Goal: Information Seeking & Learning: Learn about a topic

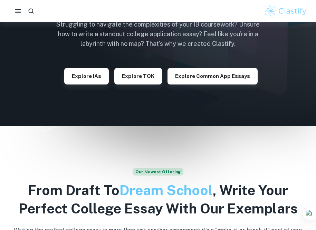
scroll to position [87, 0]
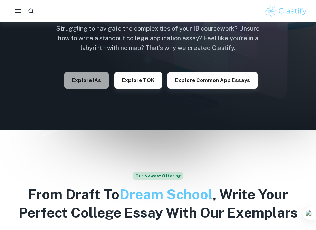
click at [103, 78] on button "Explore IAs" at bounding box center [86, 80] width 45 height 17
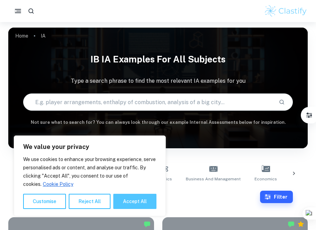
click at [134, 200] on button "Accept All" at bounding box center [134, 201] width 43 height 15
checkbox input "true"
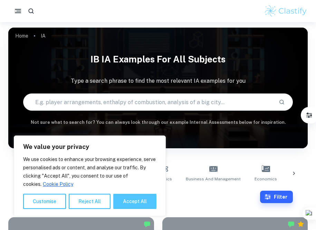
checkbox input "true"
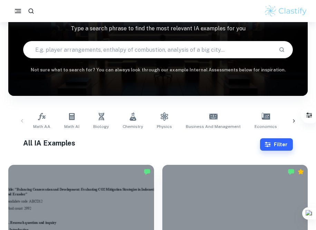
scroll to position [58, 0]
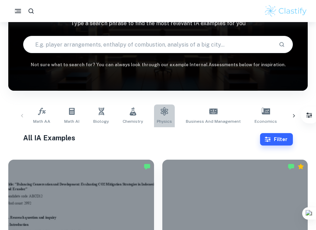
click at [164, 116] on link "Physics" at bounding box center [164, 116] width 21 height 23
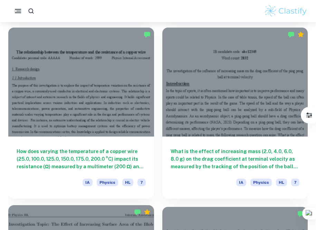
scroll to position [892, 0]
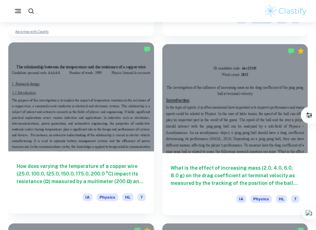
click at [108, 97] on div at bounding box center [81, 96] width 146 height 109
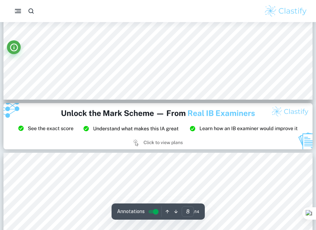
scroll to position [3548, 0]
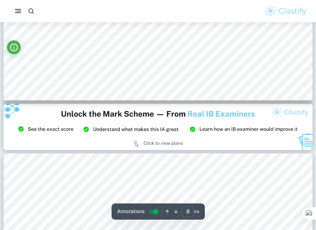
click at [139, 142] on img at bounding box center [157, 127] width 309 height 46
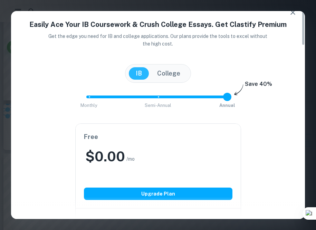
scroll to position [0, 0]
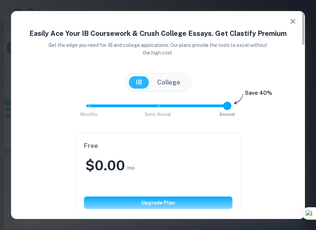
click at [171, 88] on button "College" at bounding box center [168, 82] width 37 height 12
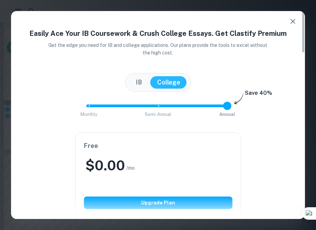
click at [149, 83] on div "IB College" at bounding box center [158, 82] width 58 height 12
click at [137, 83] on button "IB" at bounding box center [139, 82] width 20 height 12
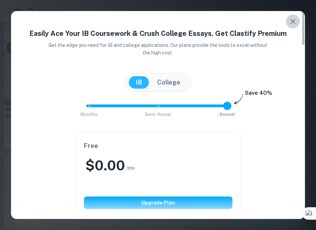
click at [293, 20] on icon "button" at bounding box center [292, 21] width 5 height 5
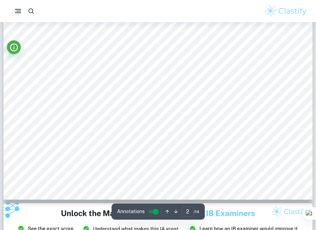
scroll to position [755, 0]
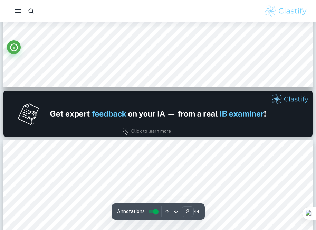
type input "1"
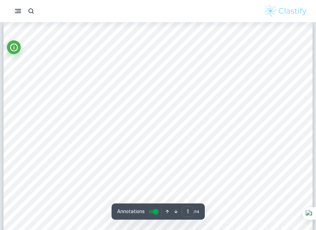
scroll to position [0, 0]
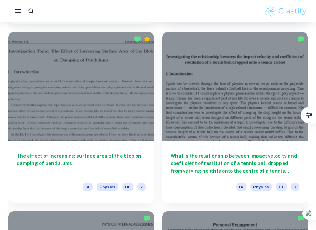
scroll to position [1120, 0]
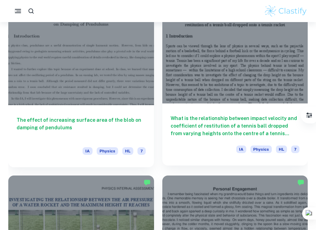
click at [223, 51] on div at bounding box center [235, 48] width 146 height 109
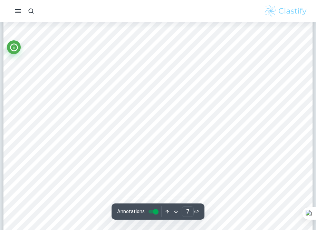
scroll to position [2935, 0]
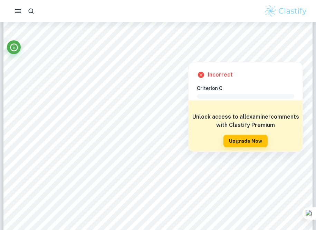
click at [213, 95] on span at bounding box center [245, 96] width 97 height 5
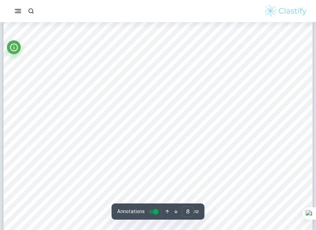
scroll to position [3198, 0]
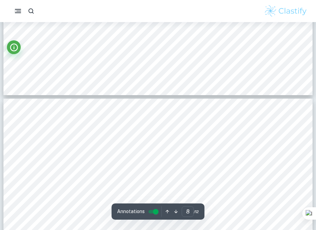
type input "7"
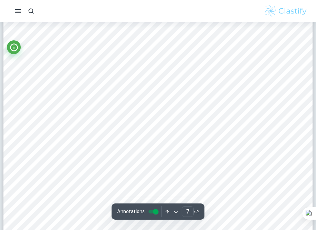
scroll to position [2845, 0]
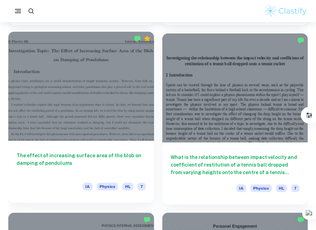
scroll to position [1080, 0]
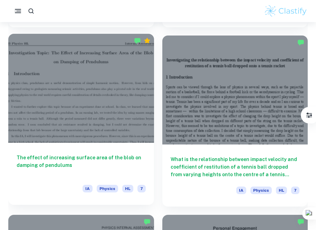
click at [112, 117] on div at bounding box center [81, 88] width 146 height 109
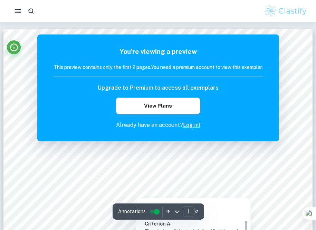
click at [174, 166] on div at bounding box center [158, 163] width 252 height 15
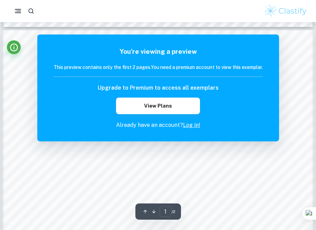
scroll to position [514, 0]
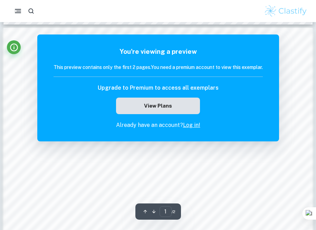
click at [173, 104] on button "View Plans" at bounding box center [158, 106] width 84 height 17
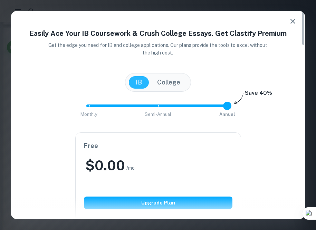
click at [291, 16] on button "button" at bounding box center [293, 22] width 14 height 14
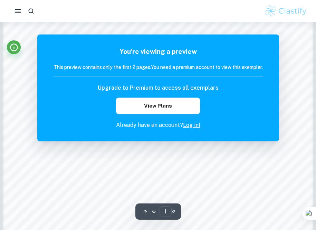
scroll to position [868, 0]
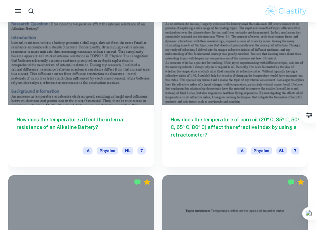
scroll to position [1482, 0]
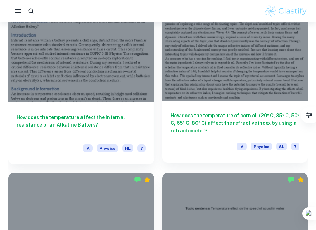
click at [181, 61] on div at bounding box center [235, 46] width 146 height 109
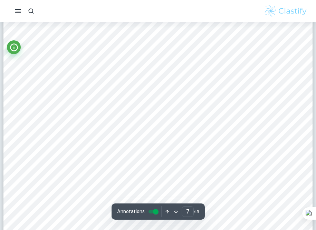
scroll to position [2599, 0]
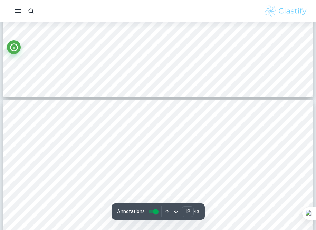
type input "13"
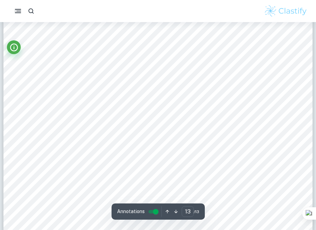
scroll to position [5196, 0]
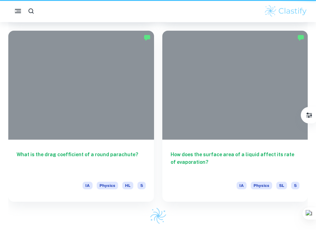
scroll to position [1482, 0]
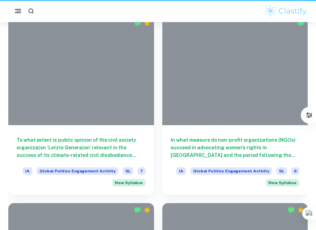
scroll to position [58, 0]
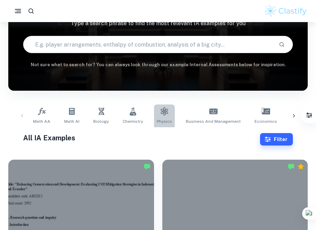
click at [165, 114] on icon at bounding box center [164, 111] width 7 height 8
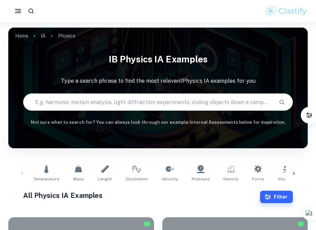
click at [155, 107] on input "text" at bounding box center [147, 102] width 249 height 19
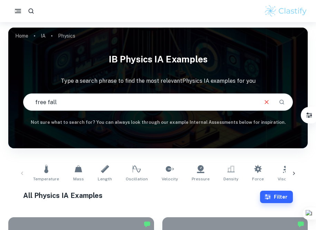
type input "free fall"
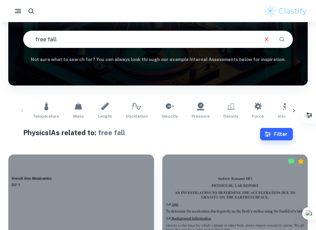
scroll to position [123, 0]
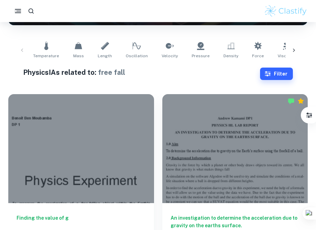
click at [88, 155] on div at bounding box center [81, 148] width 146 height 109
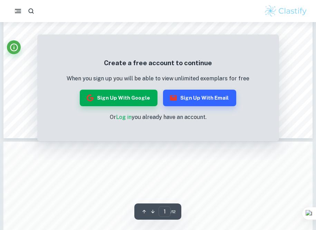
scroll to position [444, 0]
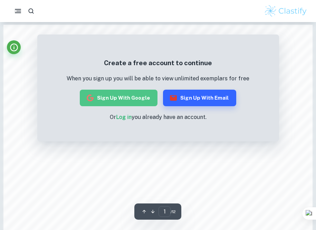
click at [136, 96] on button "Sign up with Google" at bounding box center [119, 98] width 78 height 17
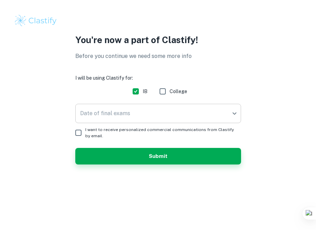
click at [196, 109] on body "You're now a part of Clastify! Before you continue we need some more info I wil…" at bounding box center [158, 115] width 316 height 230
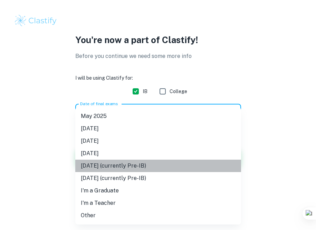
click at [135, 165] on li "May 2027 (currently Pre-IB)" at bounding box center [158, 166] width 166 height 12
type input "M27"
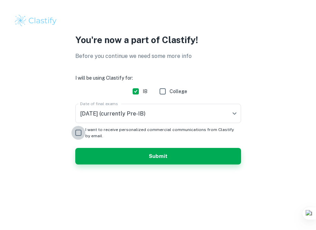
click at [81, 132] on input "I want to receive personalized commercial communications from Clastify by email." at bounding box center [78, 133] width 14 height 14
checkbox input "true"
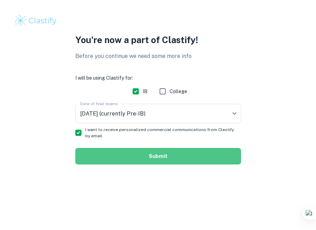
click at [104, 153] on button "Submit" at bounding box center [158, 156] width 166 height 17
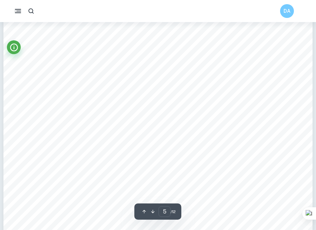
scroll to position [2075, 0]
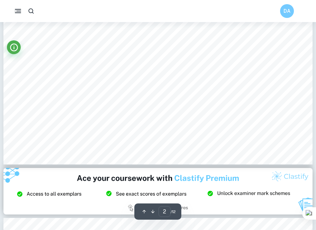
type input "3"
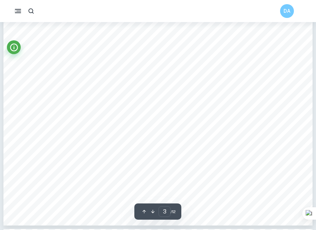
scroll to position [1315, 0]
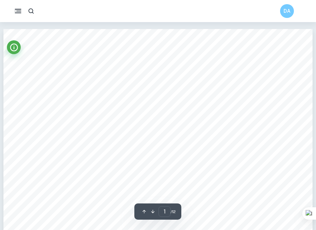
click at [20, 9] on rect "button" at bounding box center [18, 9] width 7 height 1
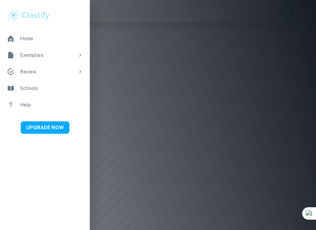
click at [37, 34] on li "Home" at bounding box center [45, 38] width 90 height 17
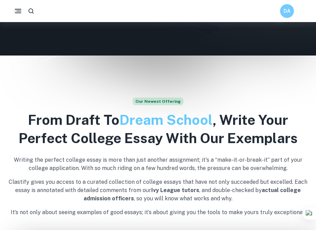
scroll to position [145, 0]
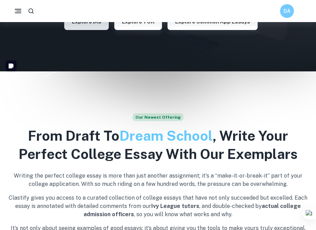
click at [98, 25] on button "Explore IAs" at bounding box center [86, 21] width 45 height 17
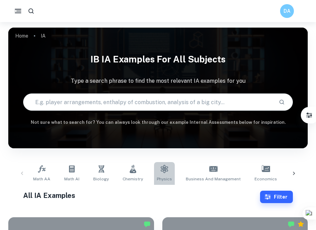
click at [162, 172] on icon at bounding box center [164, 169] width 7 height 8
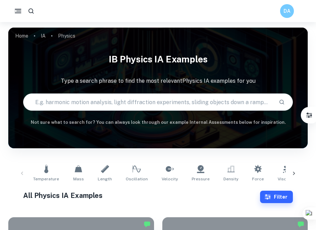
click at [139, 98] on input "text" at bounding box center [147, 102] width 249 height 19
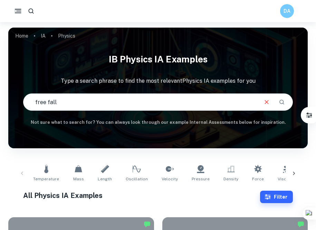
type input "free fall"
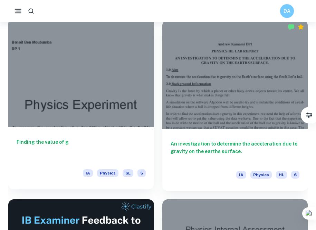
scroll to position [196, 0]
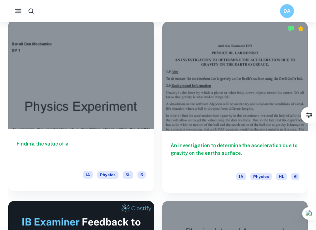
click at [66, 121] on div at bounding box center [81, 74] width 146 height 109
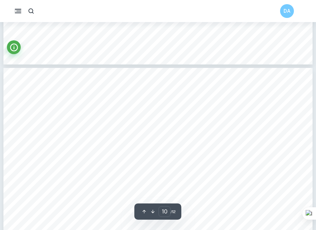
type input "9"
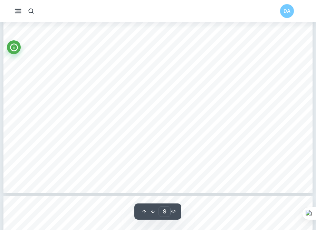
scroll to position [3945, 0]
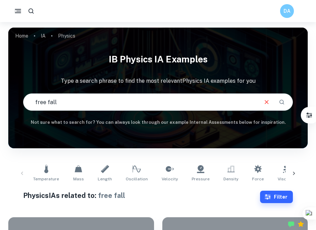
click at [99, 103] on input "free fall" at bounding box center [139, 102] width 233 height 19
type input "f"
type input "g"
type input "finding G"
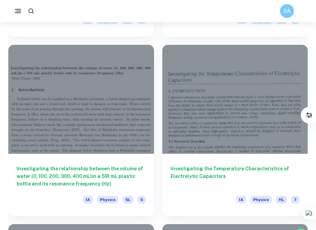
scroll to position [1269, 0]
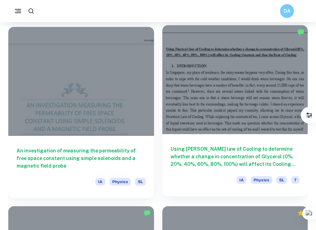
click at [205, 98] on div at bounding box center [235, 79] width 146 height 109
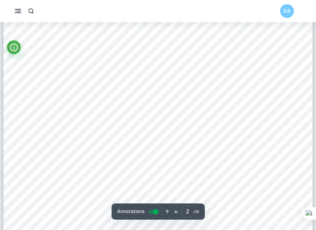
scroll to position [599, 0]
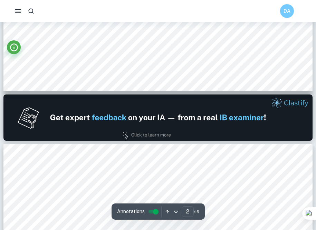
type input "1"
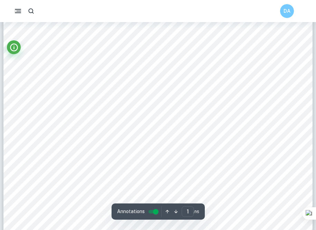
scroll to position [0, 0]
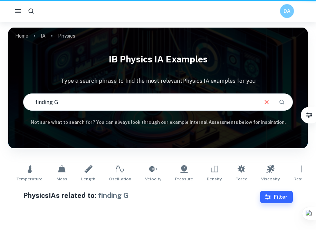
scroll to position [42, 0]
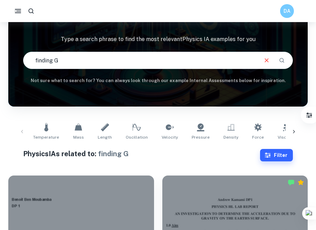
drag, startPoint x: 83, startPoint y: 65, endPoint x: 27, endPoint y: 61, distance: 56.5
click at [27, 61] on input "finding G" at bounding box center [139, 60] width 233 height 19
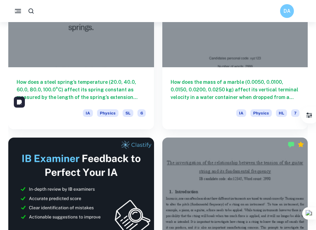
scroll to position [151, 0]
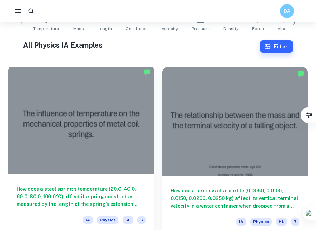
click at [72, 128] on div at bounding box center [81, 119] width 146 height 109
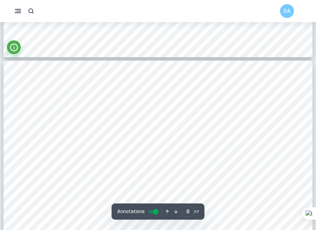
scroll to position [3144, 0]
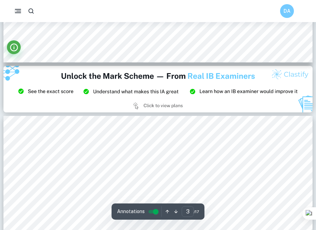
type input "2"
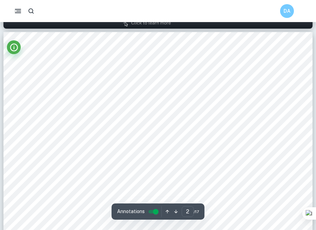
scroll to position [487, 0]
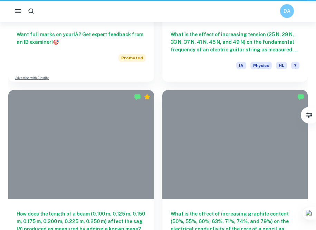
scroll to position [151, 0]
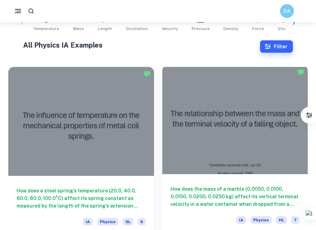
click at [232, 115] on div at bounding box center [235, 119] width 146 height 109
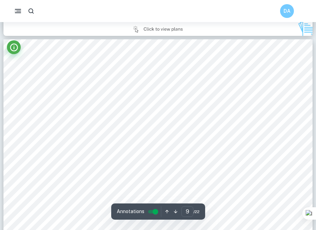
scroll to position [3798, 0]
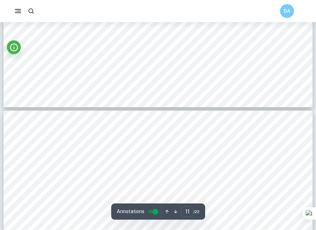
type input "12"
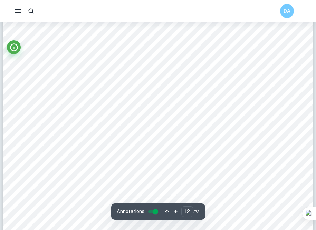
scroll to position [5043, 0]
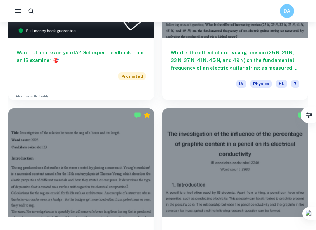
scroll to position [476, 0]
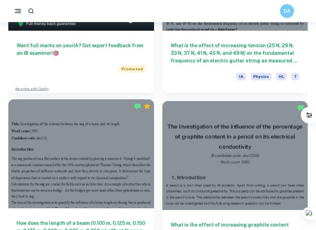
click at [117, 139] on div at bounding box center [81, 153] width 146 height 109
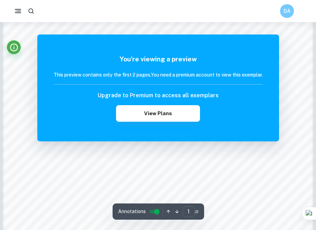
scroll to position [536, 0]
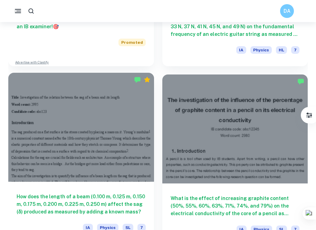
scroll to position [503, 0]
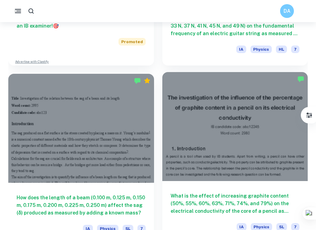
click at [221, 154] on div at bounding box center [235, 126] width 146 height 109
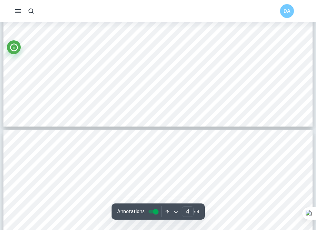
scroll to position [1350, 0]
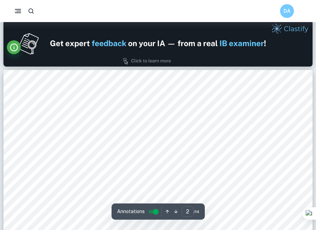
type input "1"
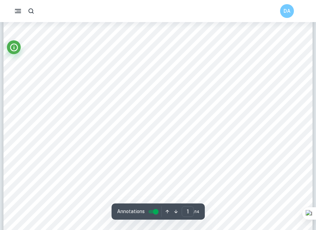
scroll to position [190, 0]
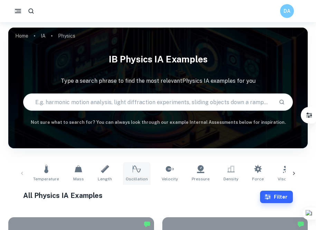
scroll to position [83, 0]
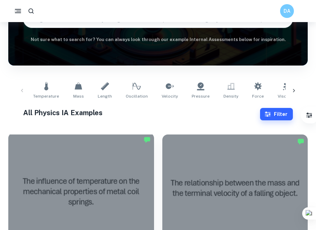
click at [121, 167] on div at bounding box center [81, 187] width 146 height 109
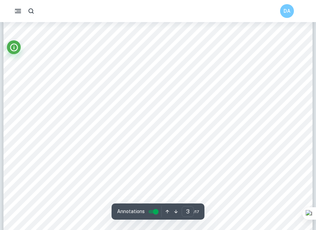
scroll to position [1258, 0]
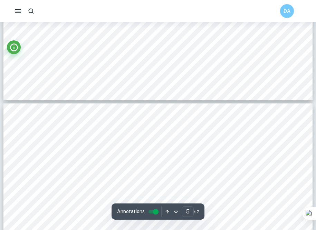
type input "4"
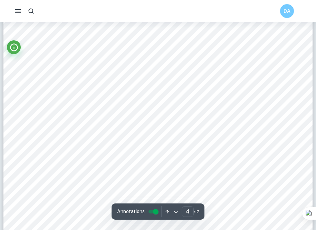
scroll to position [1638, 0]
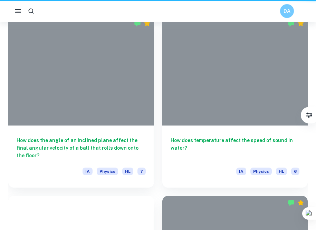
scroll to position [83, 0]
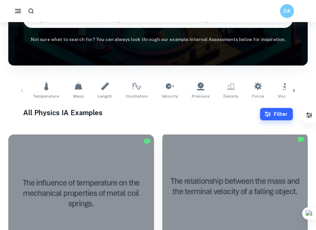
click at [233, 201] on div at bounding box center [235, 187] width 146 height 109
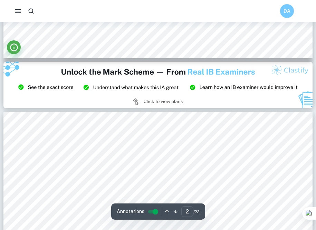
type input "3"
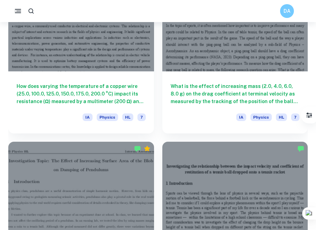
scroll to position [974, 0]
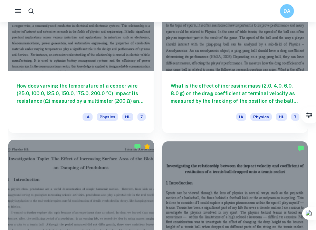
click at [110, 161] on div at bounding box center [81, 194] width 146 height 109
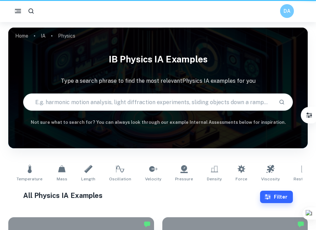
scroll to position [974, 0]
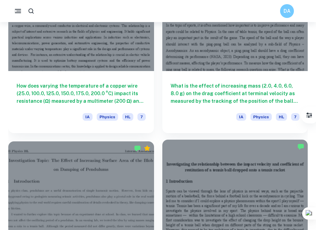
click at [224, 183] on div at bounding box center [235, 194] width 146 height 109
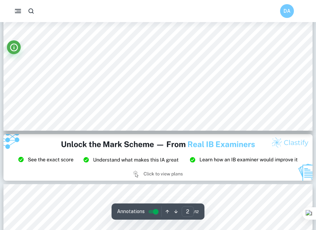
type input "3"
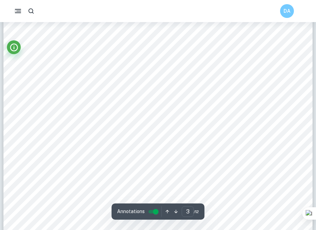
scroll to position [1058, 0]
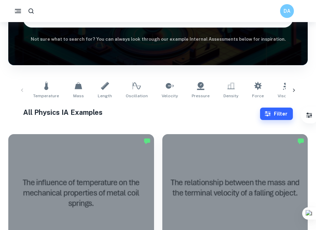
scroll to position [163, 0]
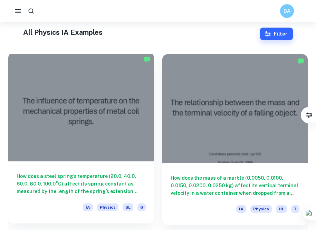
click at [109, 109] on div at bounding box center [81, 107] width 146 height 109
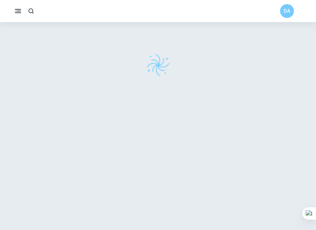
scroll to position [22, 0]
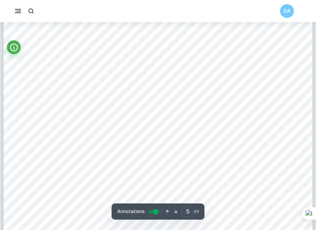
type input "6"
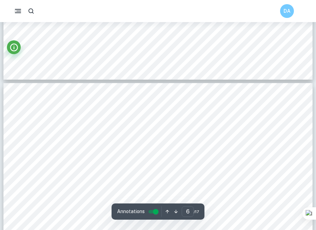
scroll to position [2325, 0]
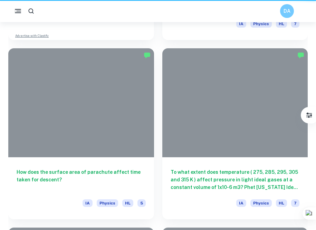
scroll to position [163, 0]
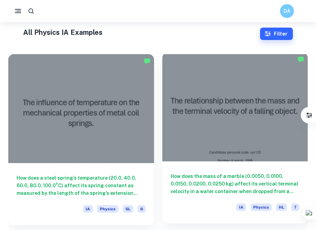
click at [251, 117] on div at bounding box center [235, 107] width 146 height 109
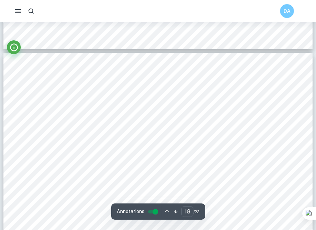
scroll to position [7664, 0]
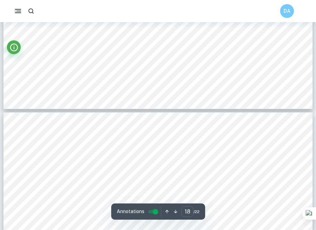
type input "19"
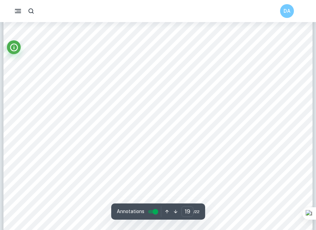
scroll to position [8159, 0]
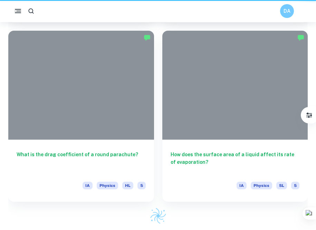
scroll to position [163, 0]
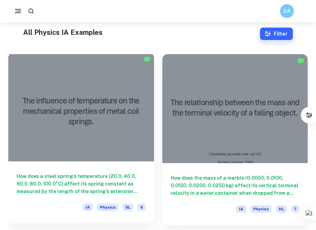
click at [103, 134] on div at bounding box center [81, 107] width 146 height 109
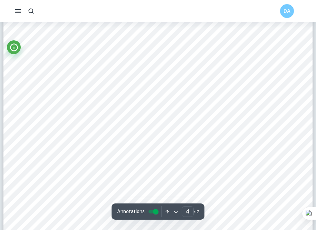
scroll to position [1643, 0]
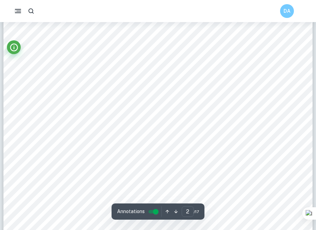
type input "1"
